Goal: Navigation & Orientation: Find specific page/section

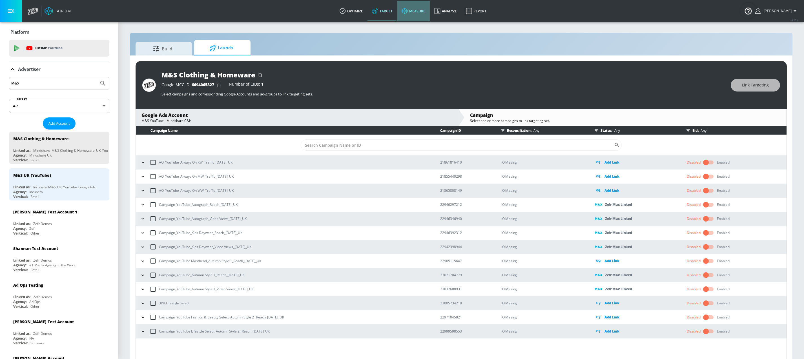
click at [423, 10] on link "measure" at bounding box center [413, 11] width 33 height 20
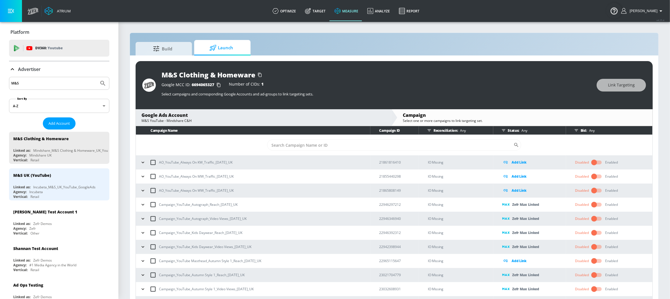
click at [353, 11] on link "measure" at bounding box center [346, 11] width 33 height 20
